Goal: Information Seeking & Learning: Learn about a topic

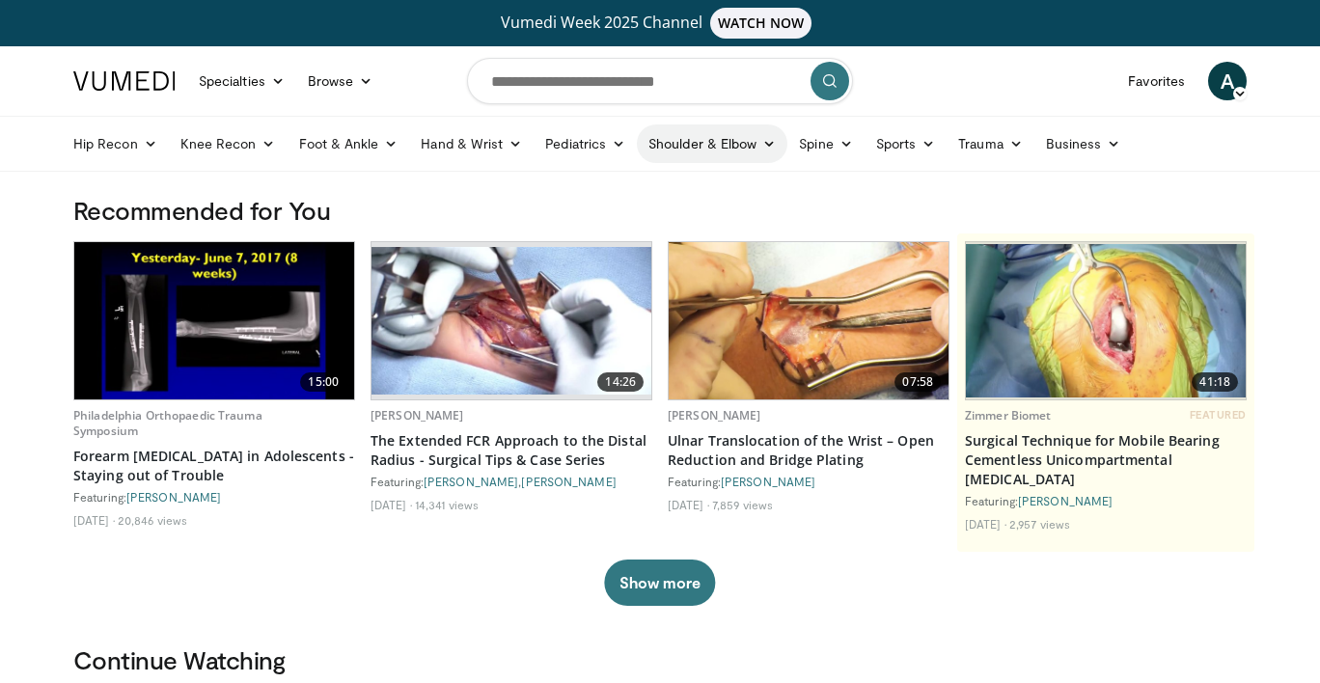
click at [664, 149] on link "Shoulder & Elbow" at bounding box center [712, 143] width 150 height 39
click at [628, 220] on link "Shoulder" at bounding box center [672, 219] width 230 height 31
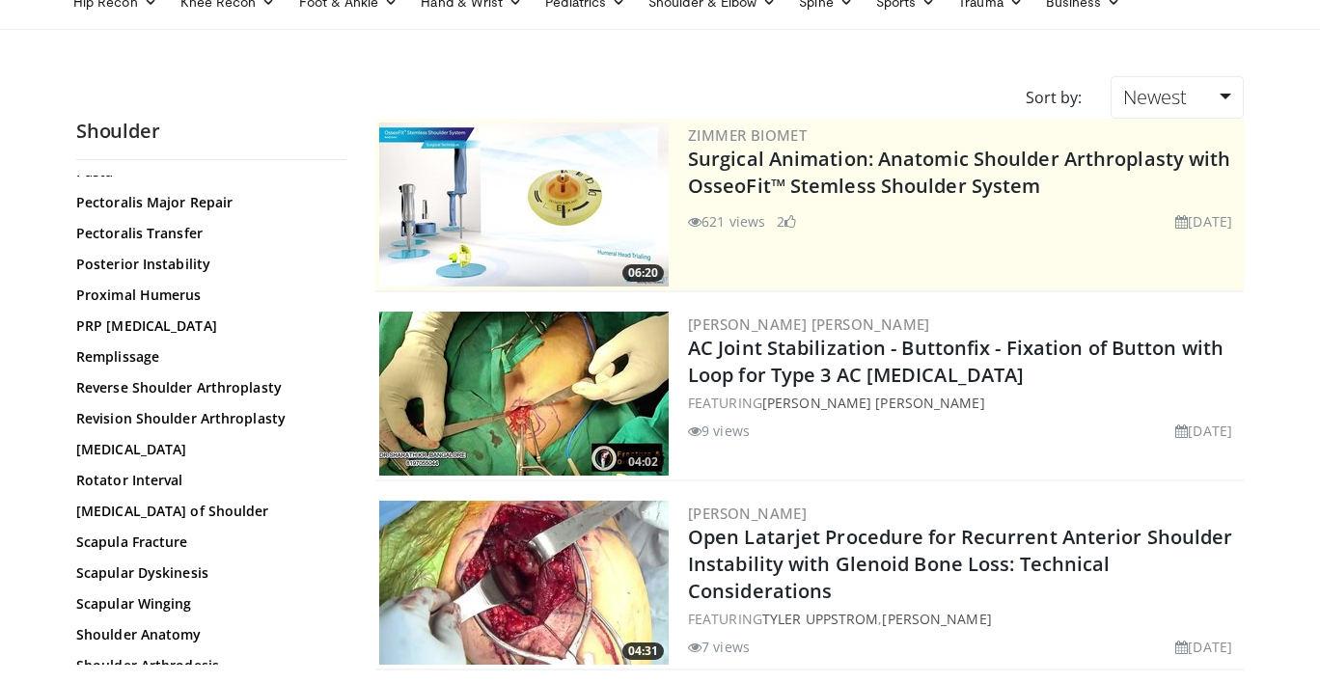
scroll to position [1434, 0]
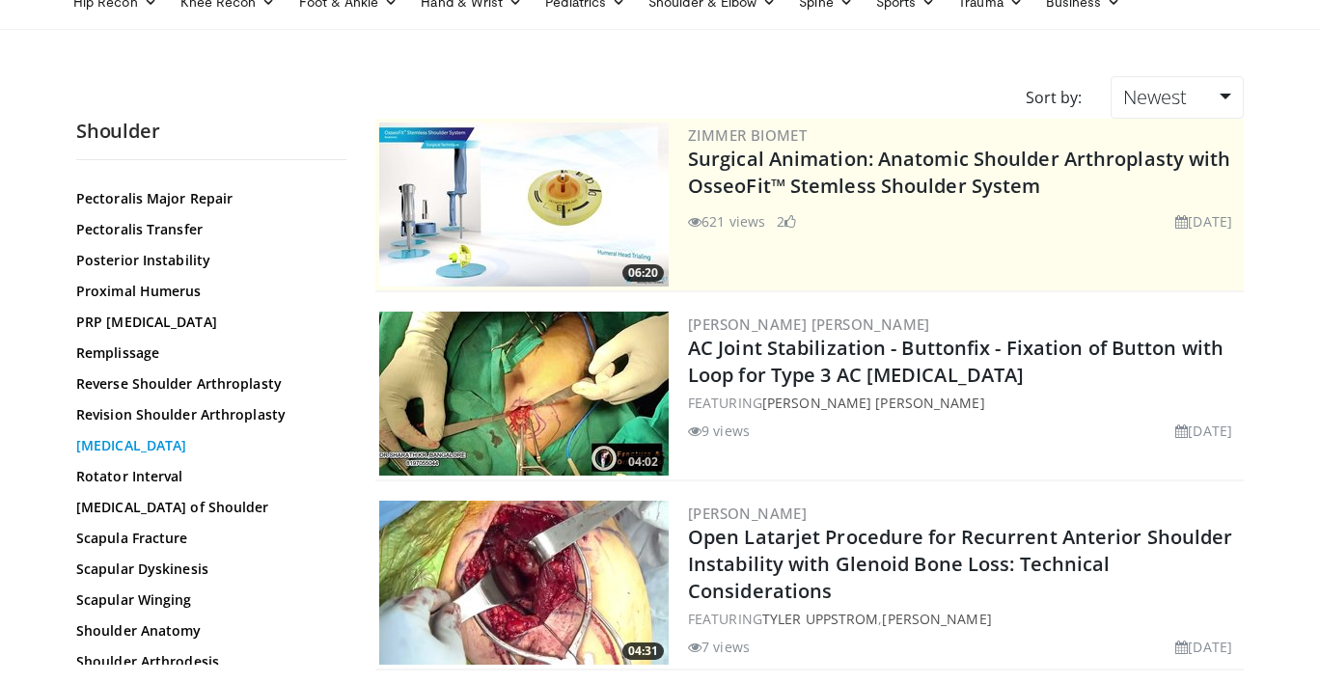
click at [189, 441] on link "Rotator Cuff Repair" at bounding box center [206, 445] width 260 height 19
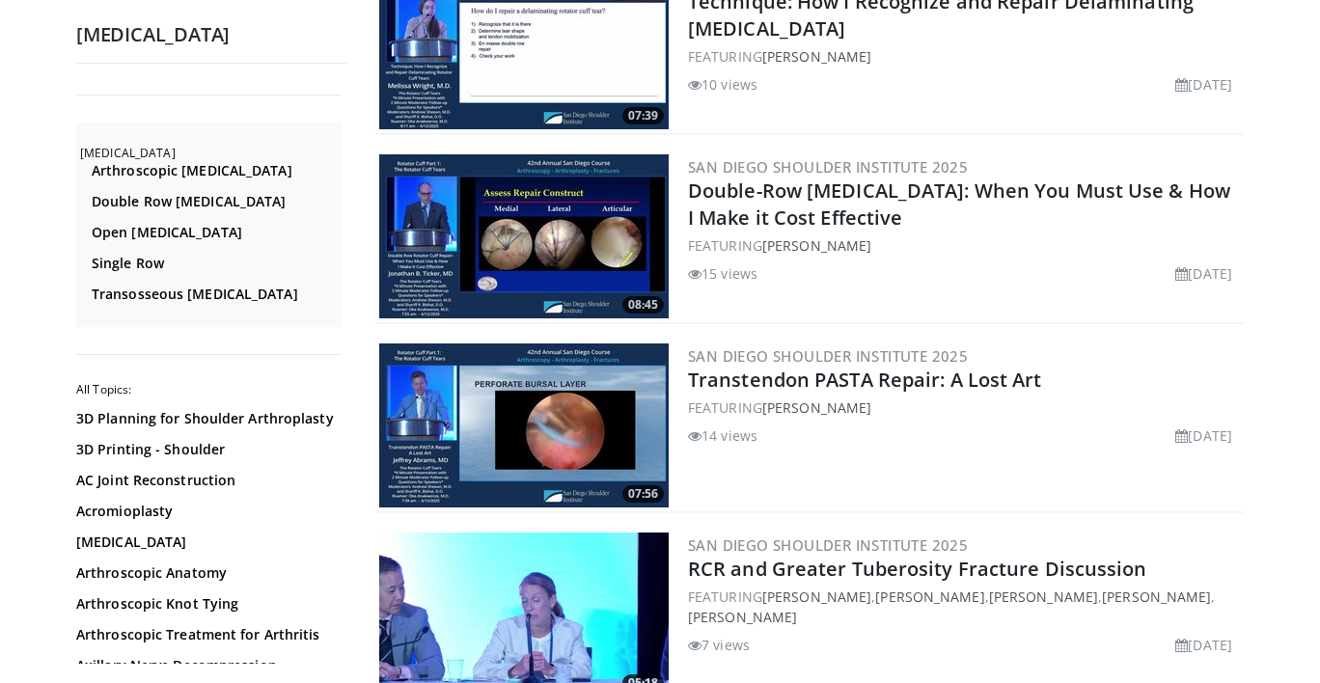
scroll to position [4297, 0]
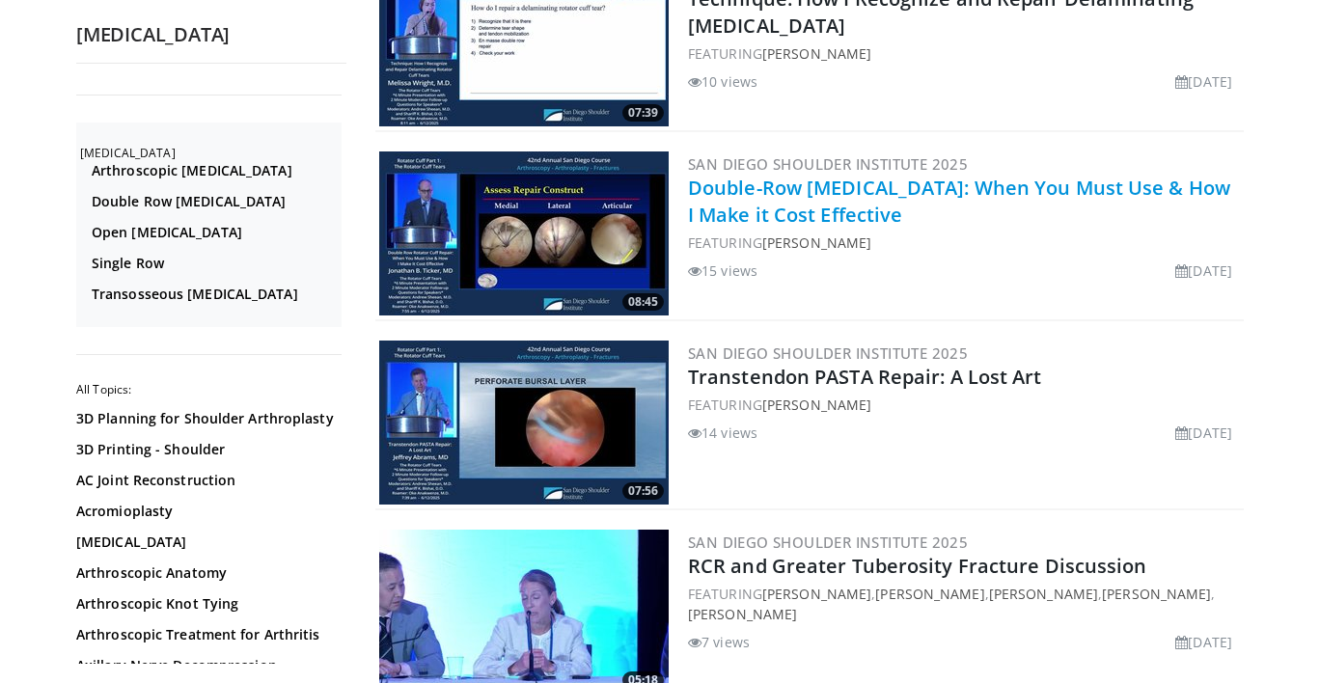
click at [786, 185] on link "Double-Row Rotator Cuff Repair: When You Must Use & How I Make it Cost Effective" at bounding box center [959, 201] width 542 height 53
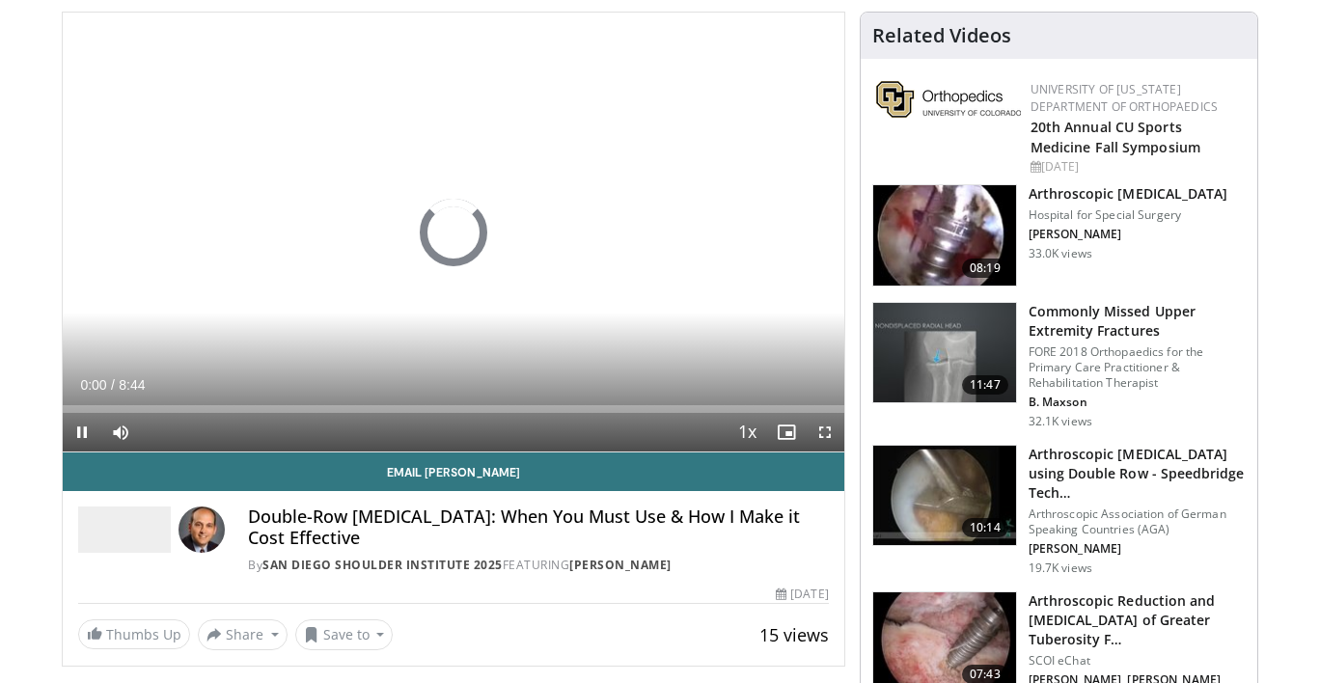
scroll to position [193, 0]
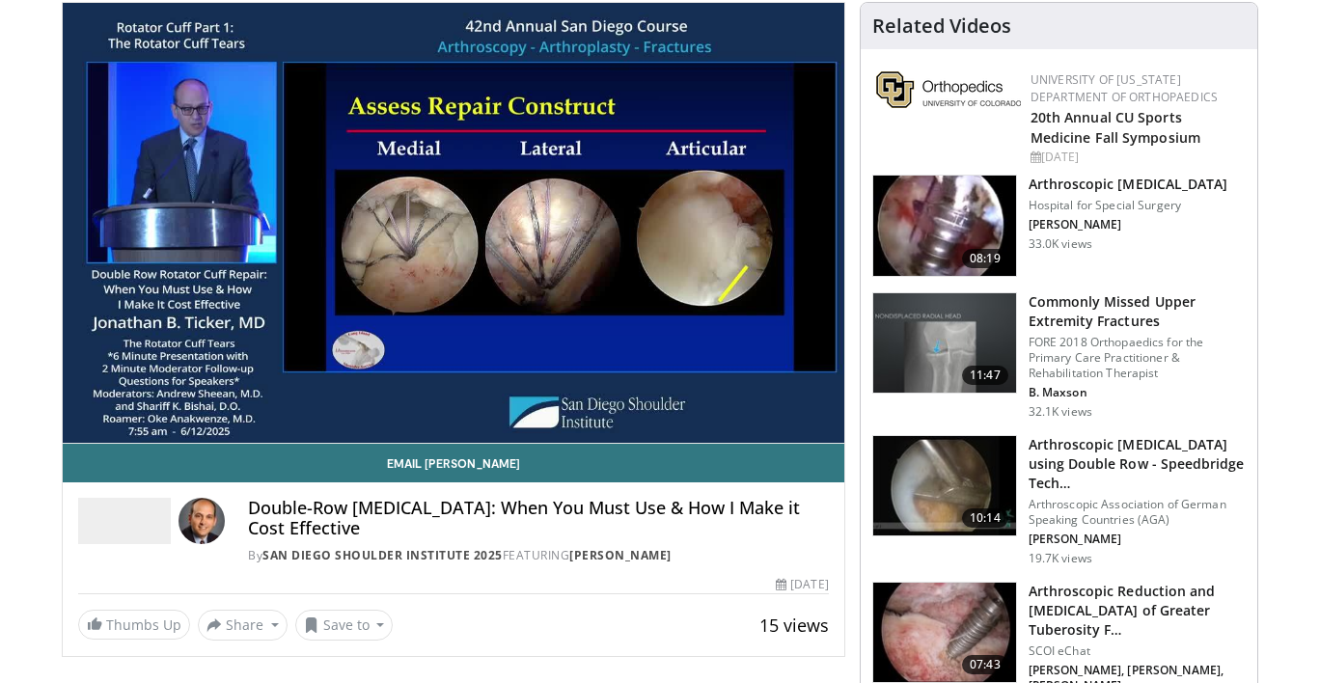
click at [972, 214] on img at bounding box center [944, 226] width 143 height 100
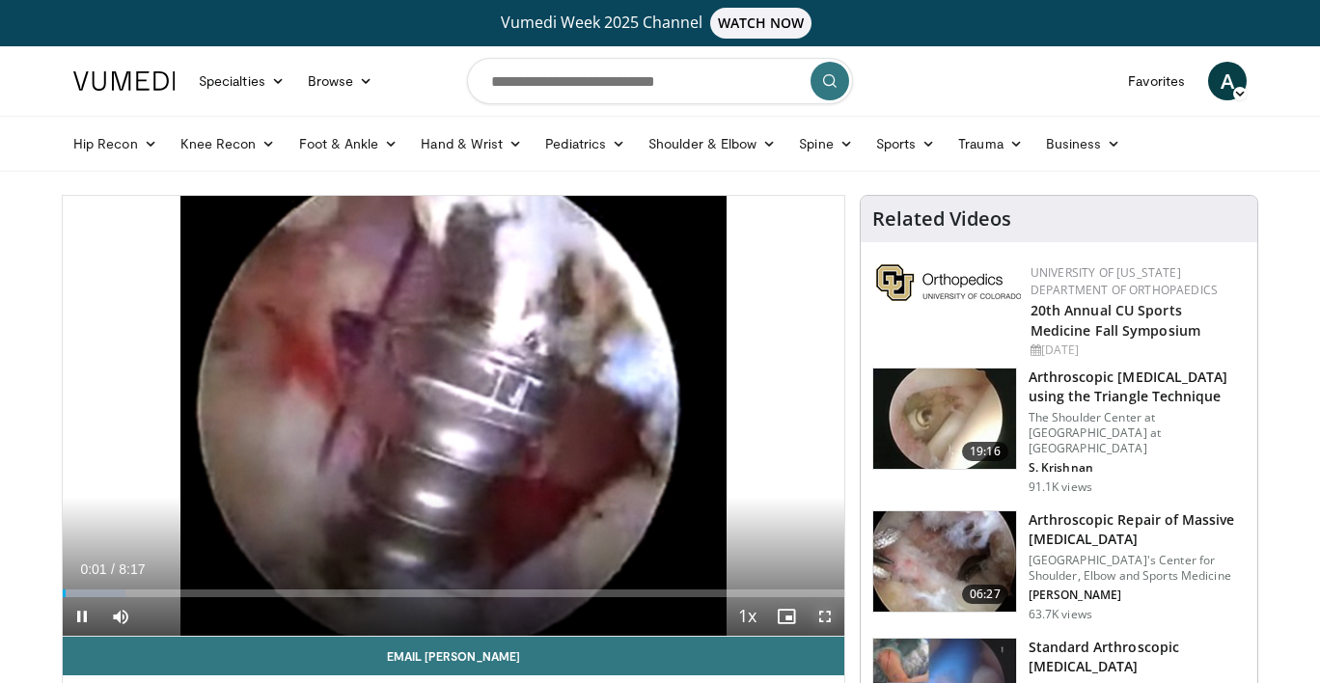
click at [825, 615] on span "Video Player" at bounding box center [824, 616] width 39 height 39
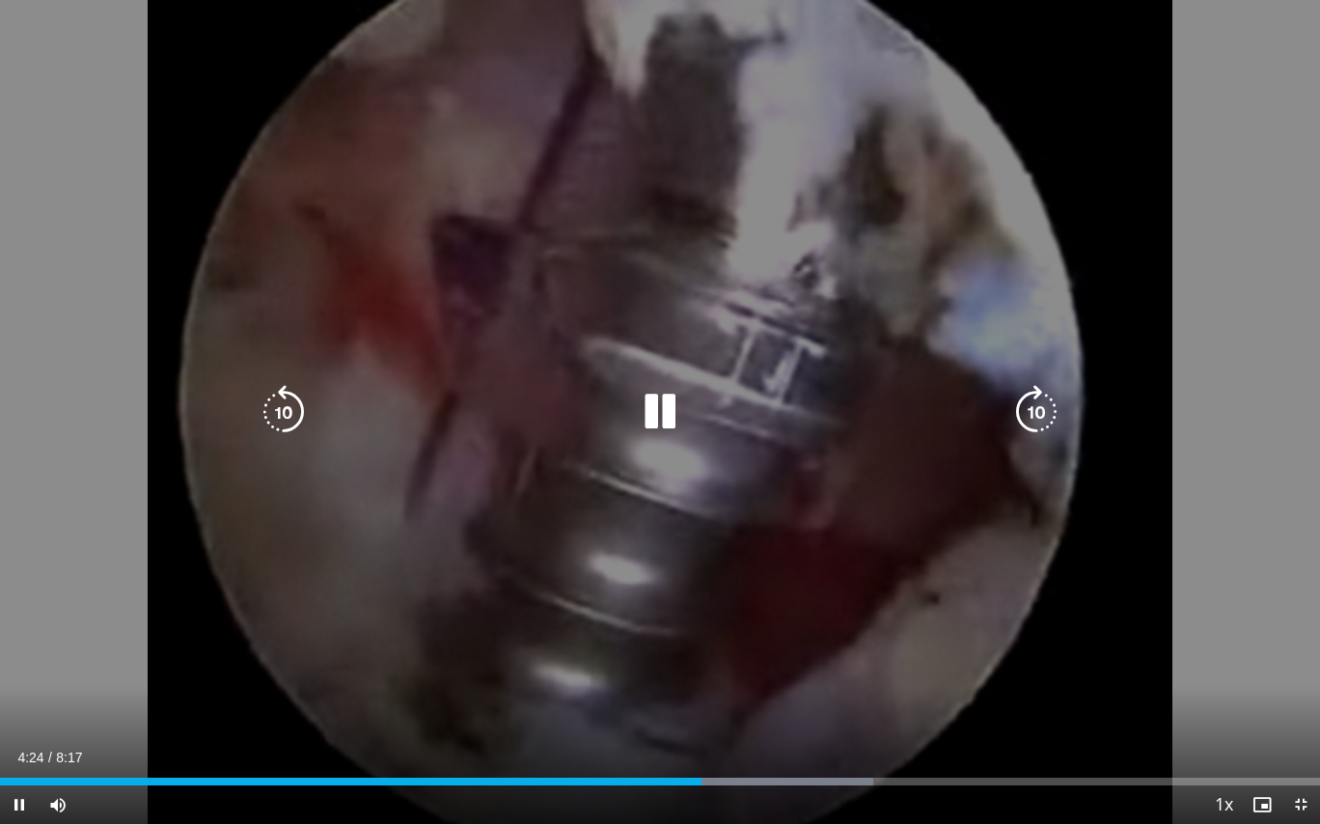
click at [891, 639] on div "10 seconds Tap to unmute" at bounding box center [660, 412] width 1320 height 824
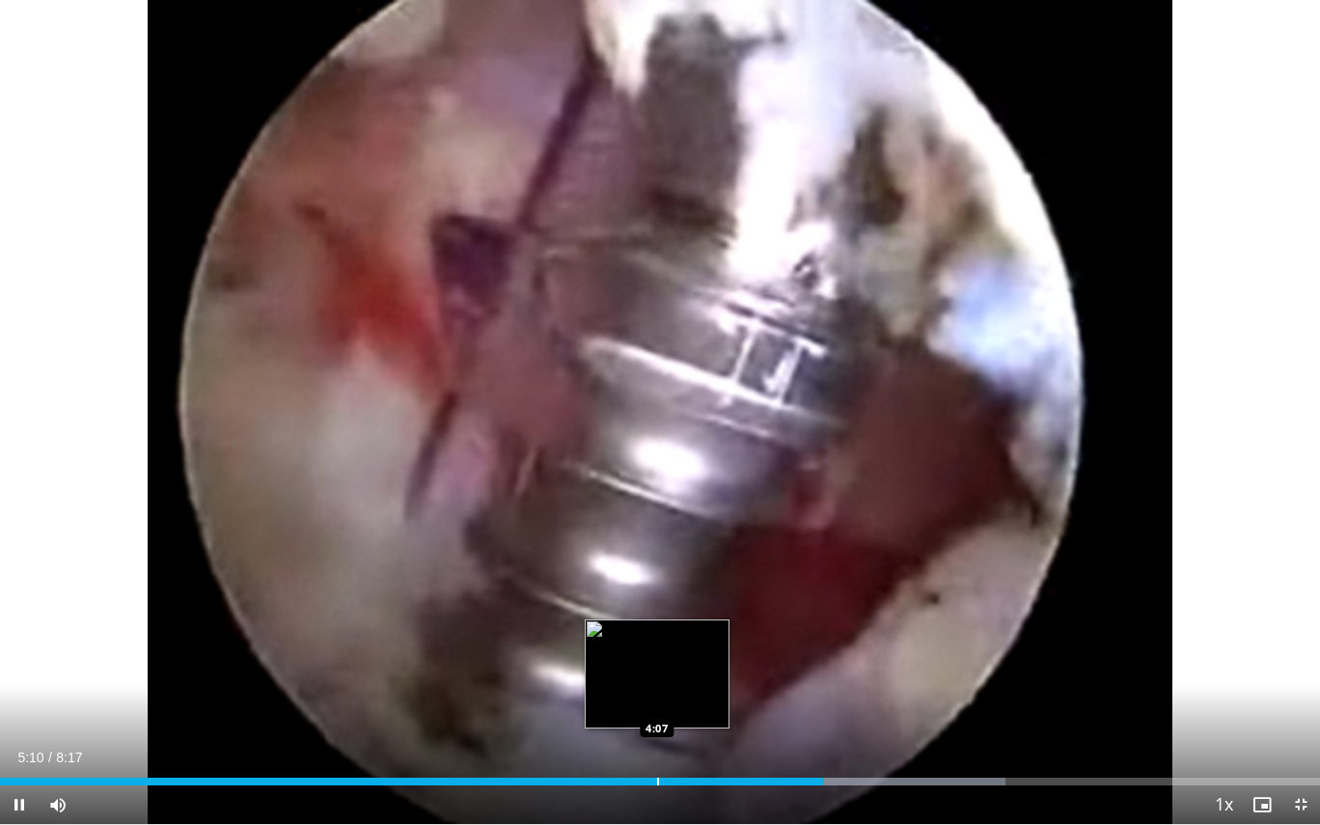
click at [657, 682] on div "Progress Bar" at bounding box center [658, 781] width 2 height 8
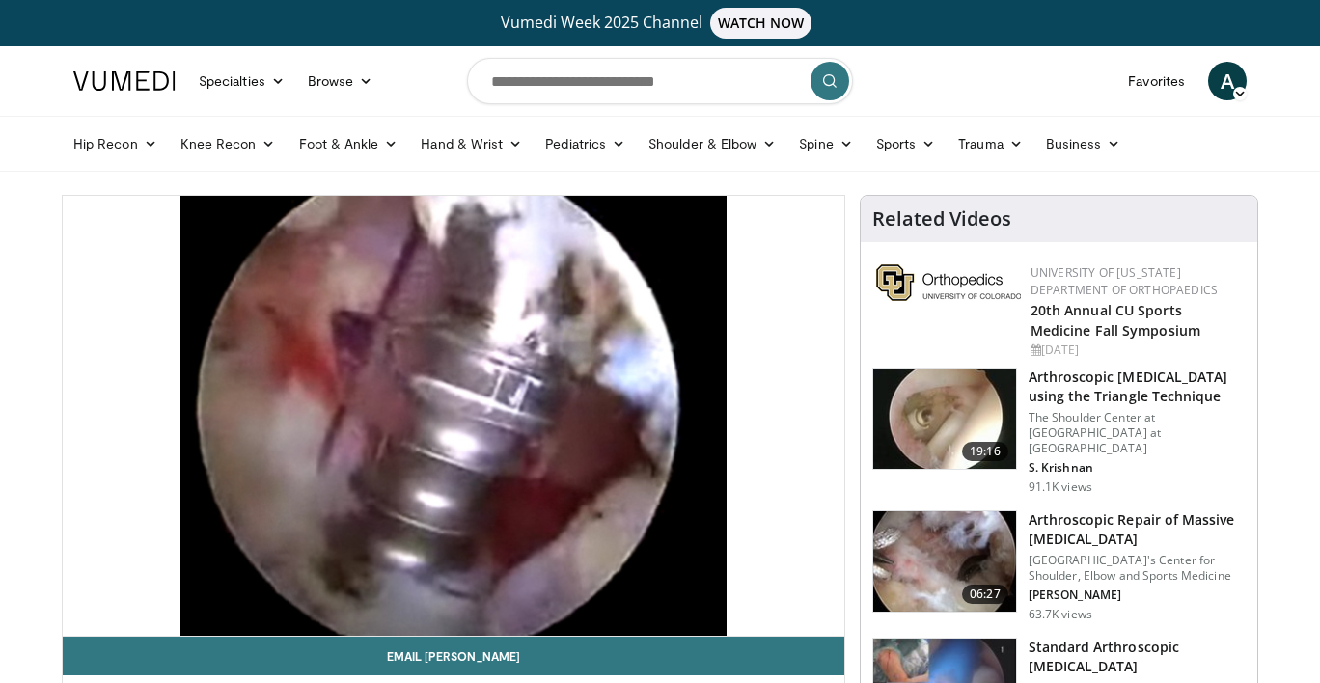
click at [934, 417] on img at bounding box center [944, 418] width 143 height 100
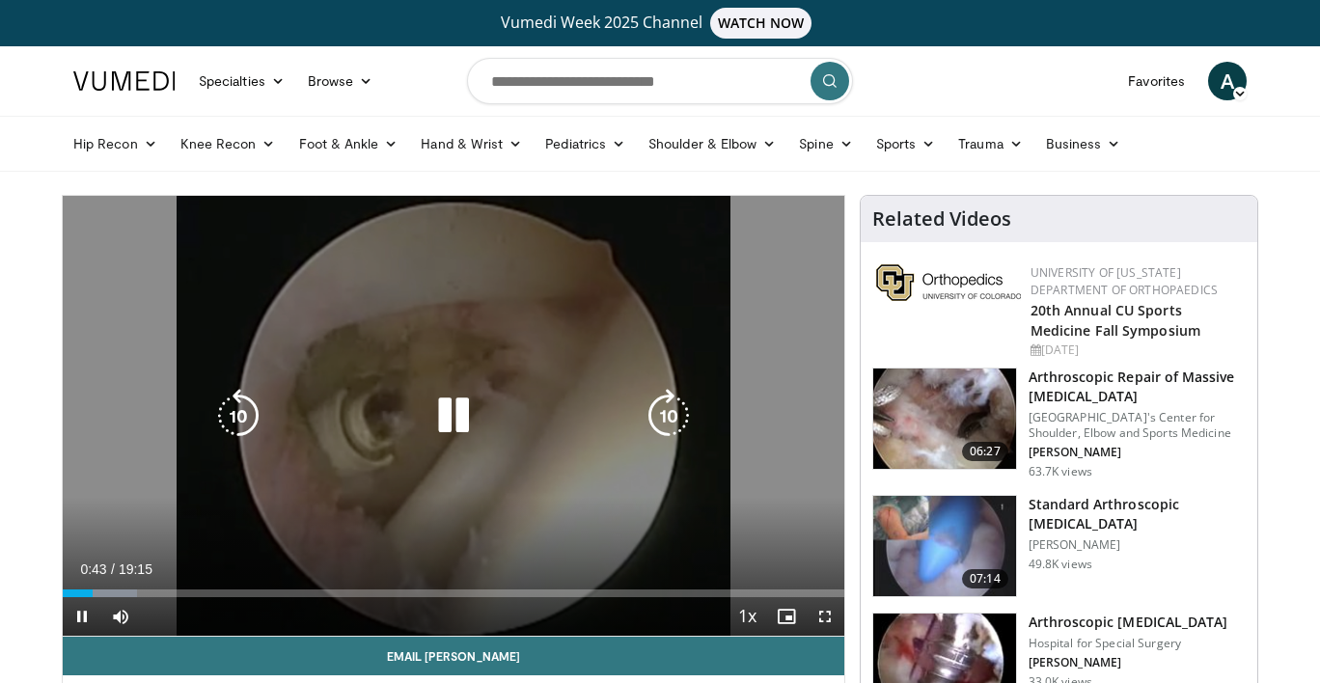
click at [457, 416] on icon "Video Player" at bounding box center [453, 416] width 54 height 54
